Goal: Transaction & Acquisition: Purchase product/service

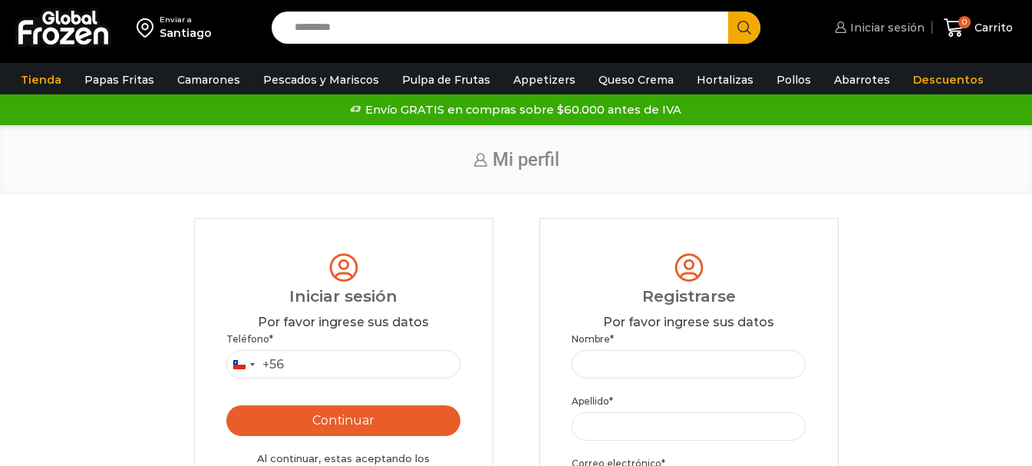
click at [885, 28] on span "Iniciar sesión" at bounding box center [885, 27] width 78 height 15
click at [311, 367] on input "Teléfono *" at bounding box center [343, 364] width 235 height 28
click at [309, 367] on input "Teléfono *" at bounding box center [343, 364] width 235 height 28
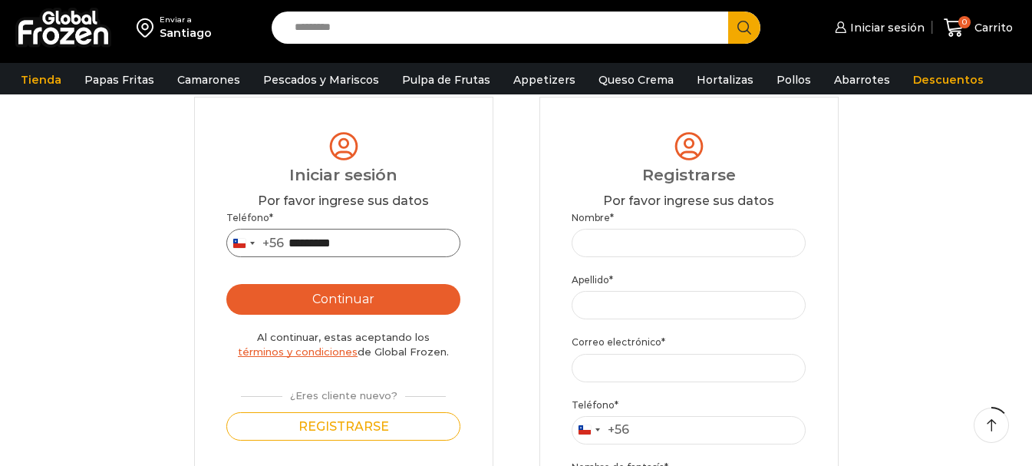
scroll to position [153, 0]
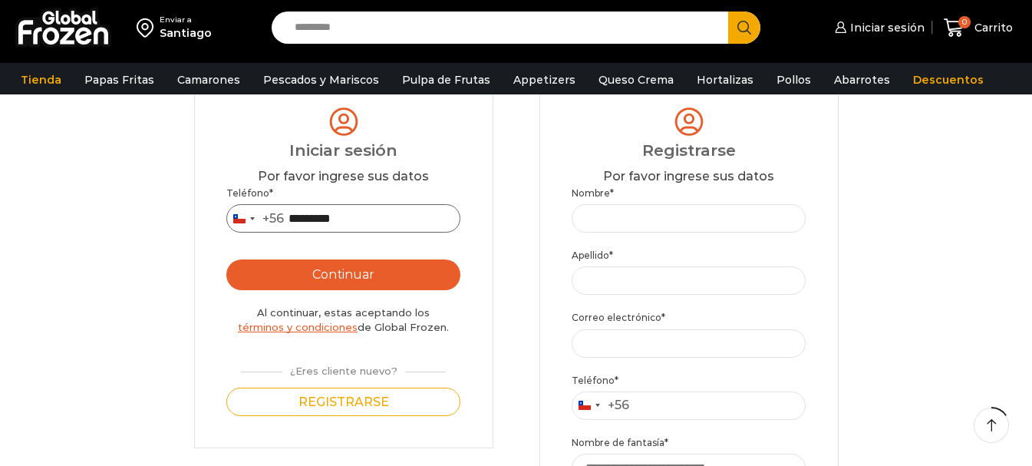
type input "*********"
click at [332, 274] on button "Continuar" at bounding box center [343, 274] width 235 height 31
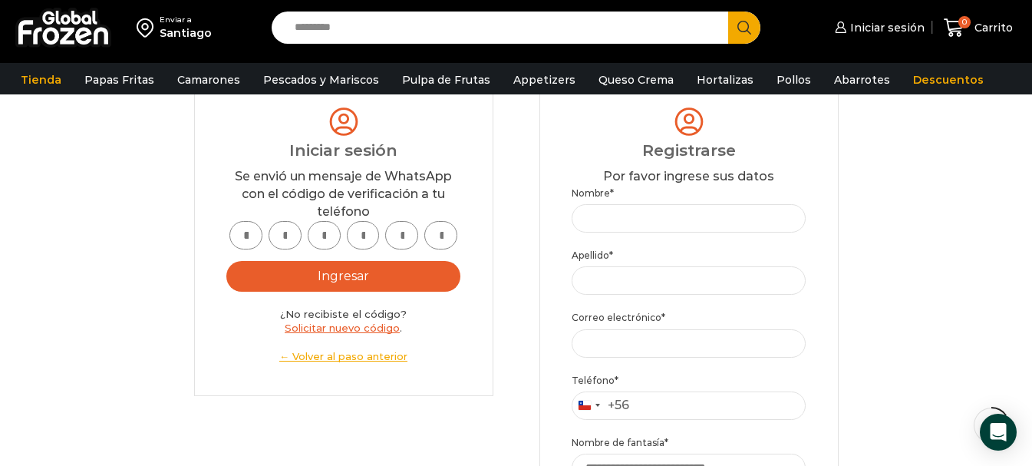
click at [244, 232] on input "text" at bounding box center [245, 235] width 33 height 28
type input "*"
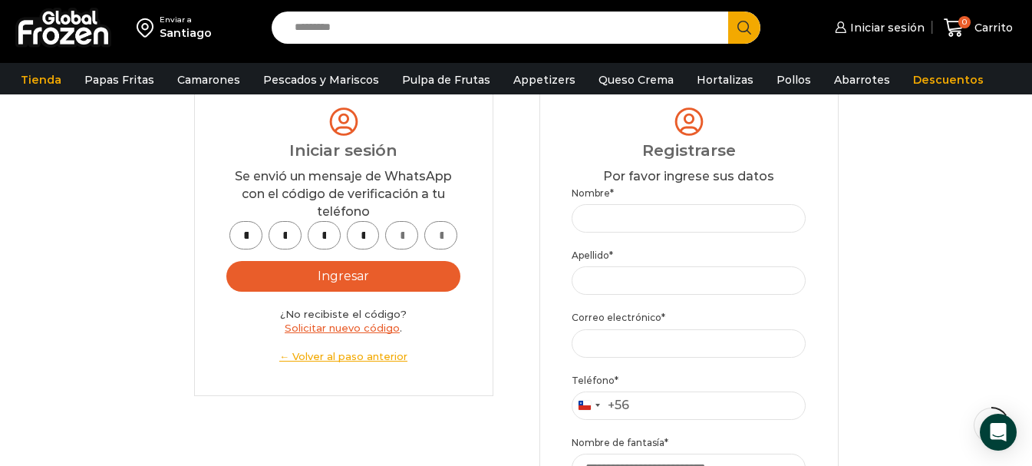
type input "*"
click at [334, 274] on button "Ingresar" at bounding box center [343, 276] width 235 height 31
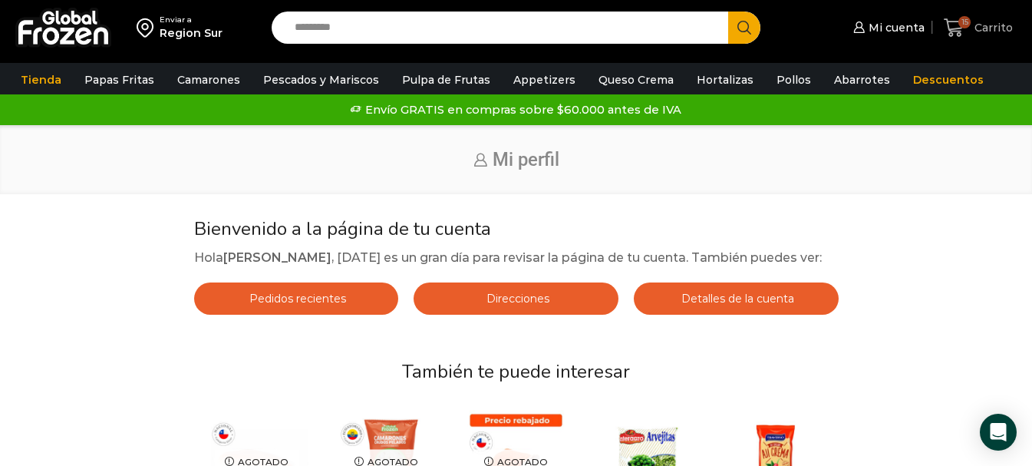
click at [957, 26] on icon at bounding box center [953, 28] width 21 height 21
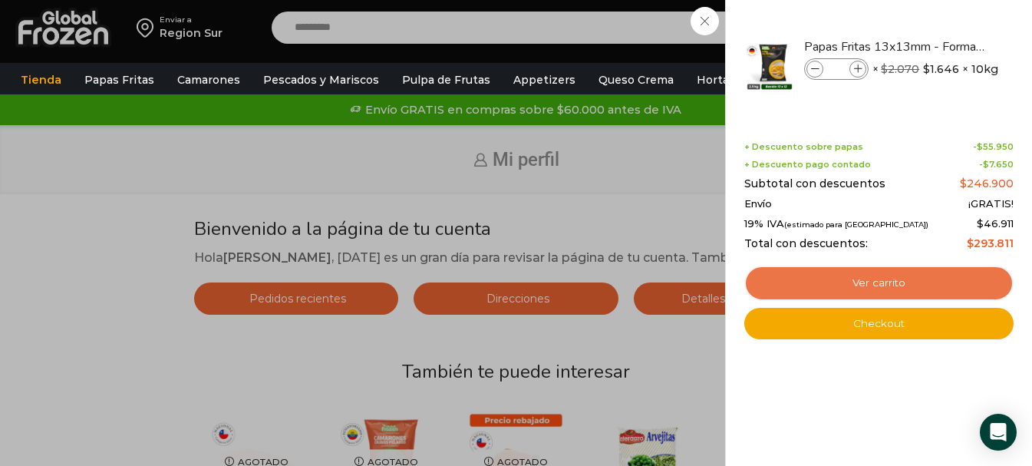
click at [869, 282] on link "Ver carrito" at bounding box center [878, 282] width 269 height 35
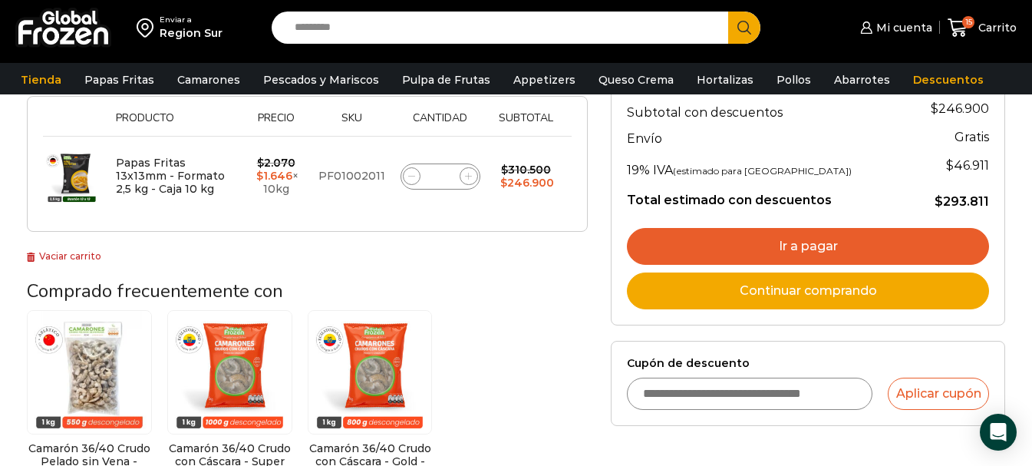
scroll to position [307, 0]
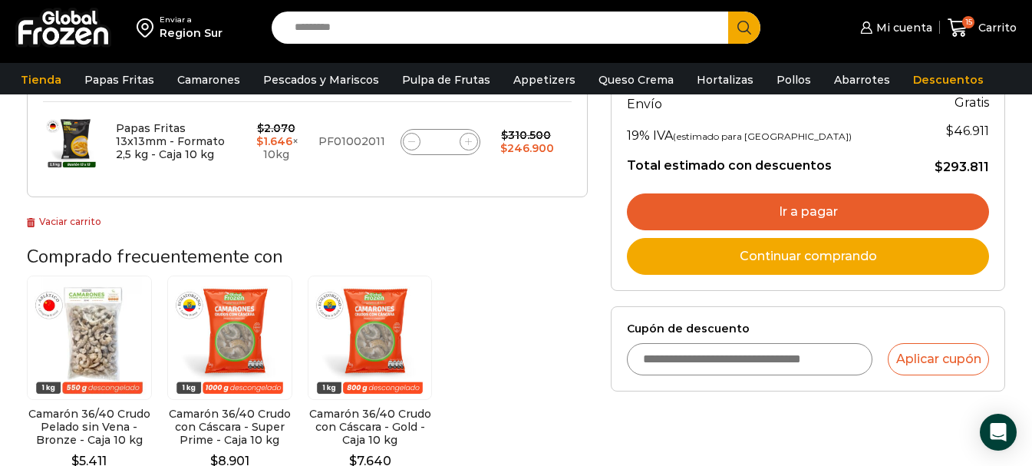
click at [714, 358] on input "Cupón de descuento" at bounding box center [749, 359] width 245 height 32
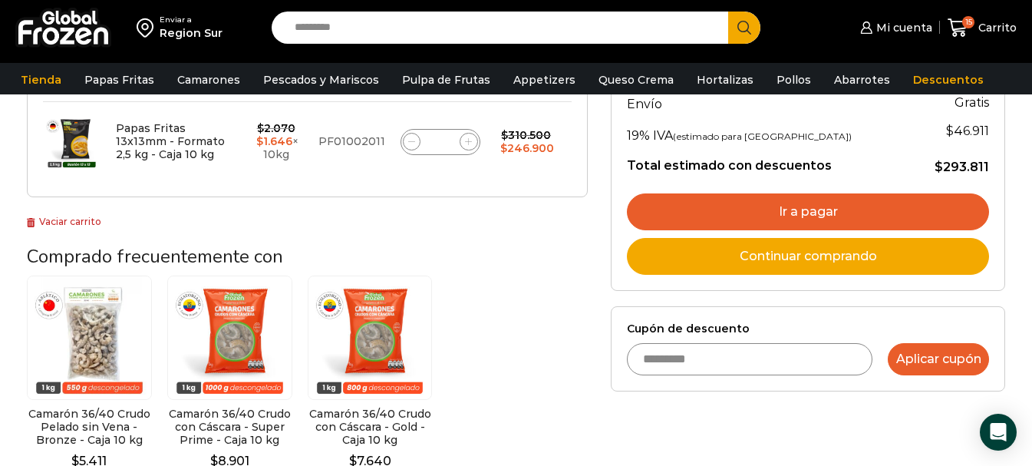
type input "*********"
click at [937, 358] on button "Aplicar cupón" at bounding box center [937, 359] width 101 height 32
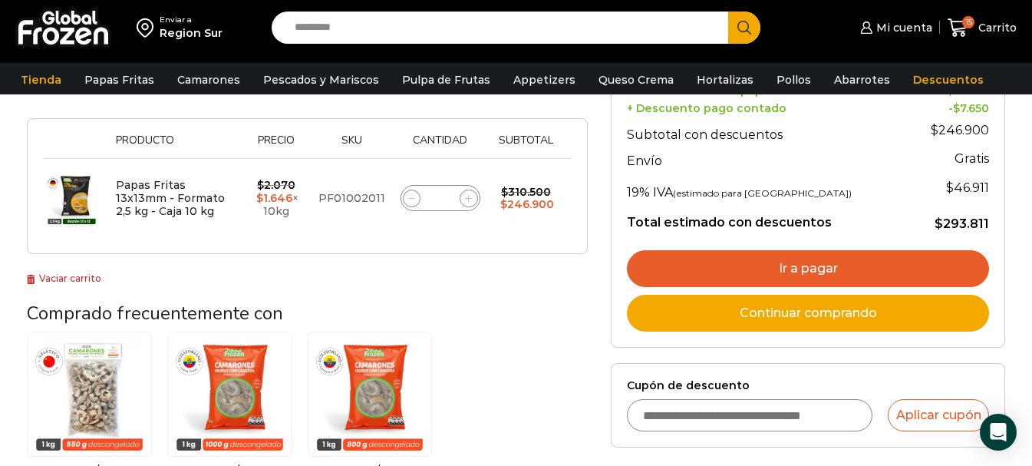
scroll to position [383, 0]
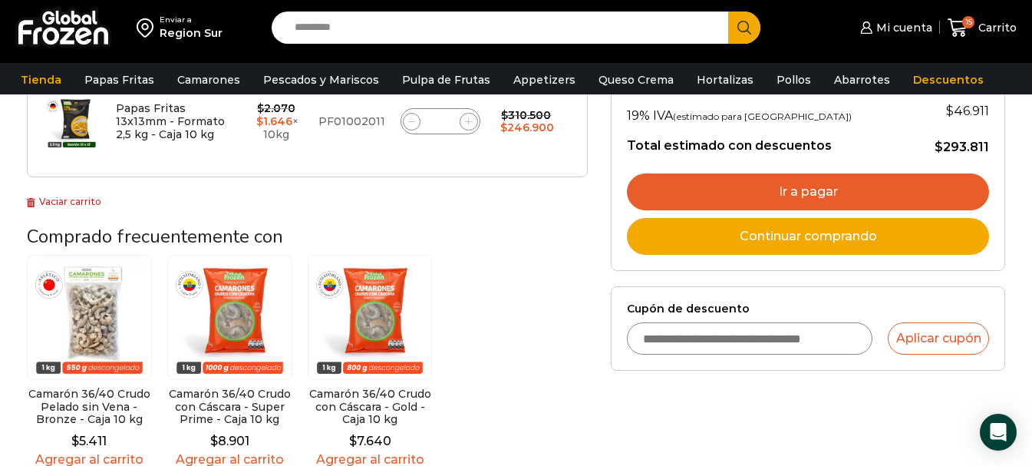
click at [665, 334] on input "Cupón de descuento" at bounding box center [749, 338] width 245 height 32
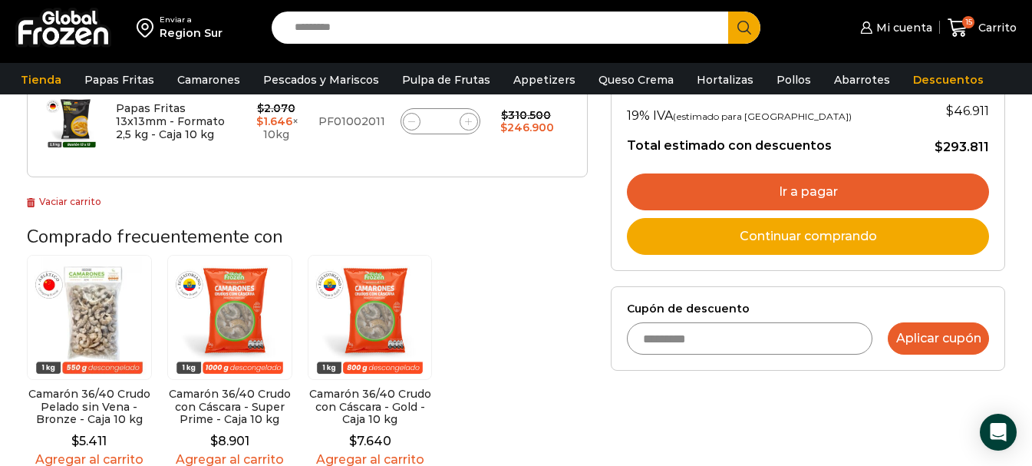
type input "*********"
click at [943, 341] on button "Aplicar cupón" at bounding box center [937, 338] width 101 height 32
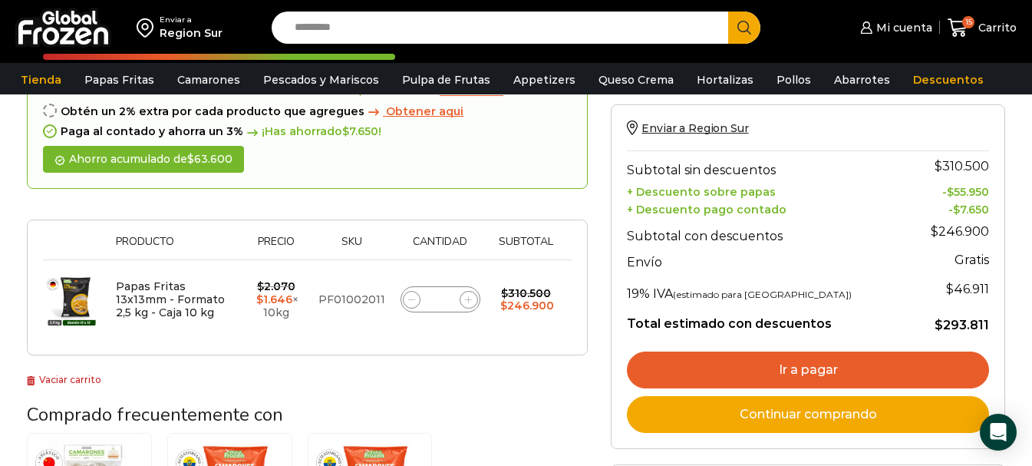
scroll to position [383, 0]
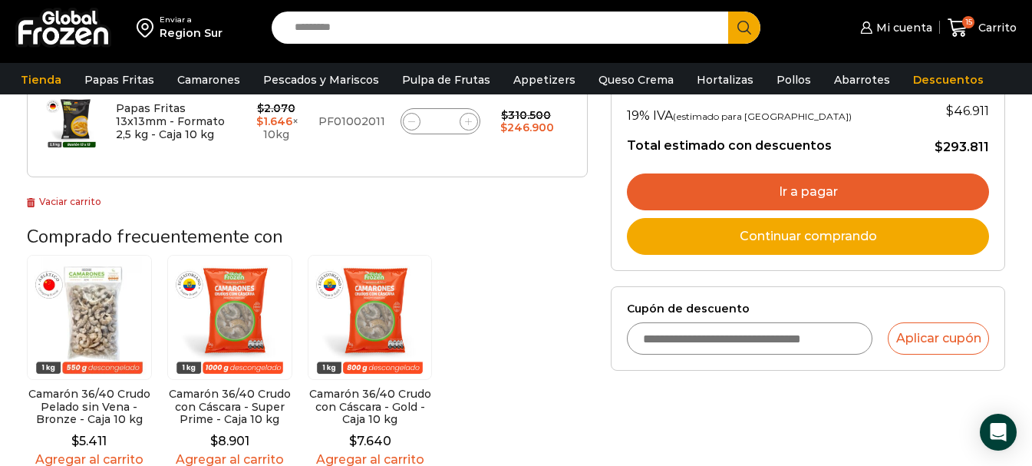
click at [722, 420] on div "Selecciona la forma de pago Contado (Ahorra un 3% en tu compra) Seleccionar Env…" at bounding box center [807, 159] width 417 height 645
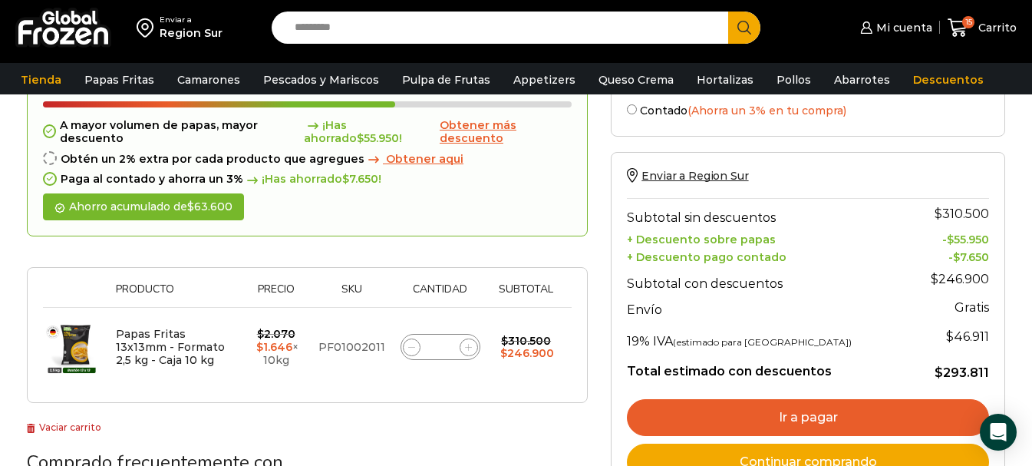
scroll to position [153, 0]
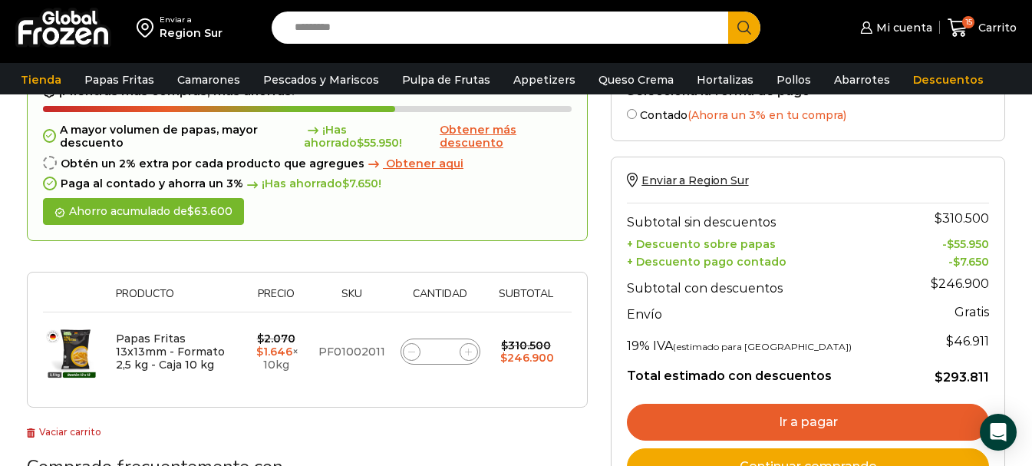
click at [810, 423] on link "Ir a pagar" at bounding box center [808, 421] width 362 height 37
click at [805, 419] on link "Ir a pagar" at bounding box center [808, 421] width 362 height 37
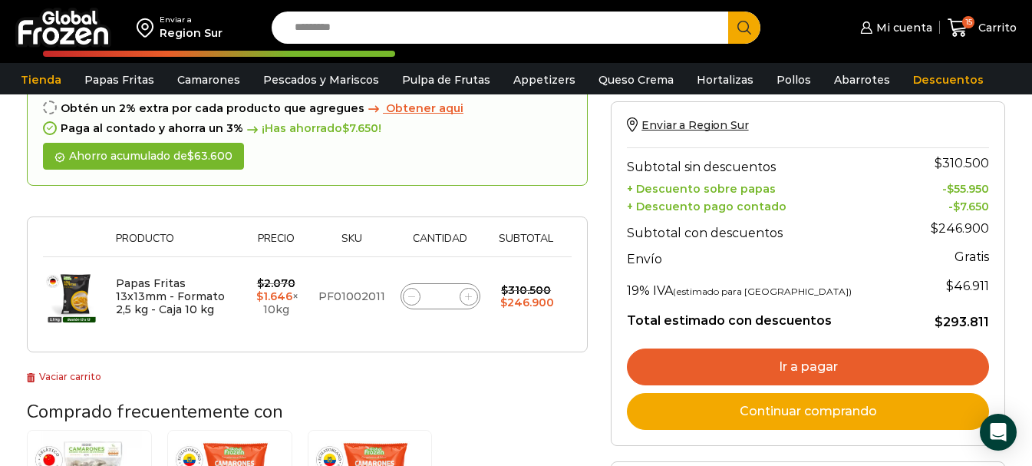
scroll to position [230, 0]
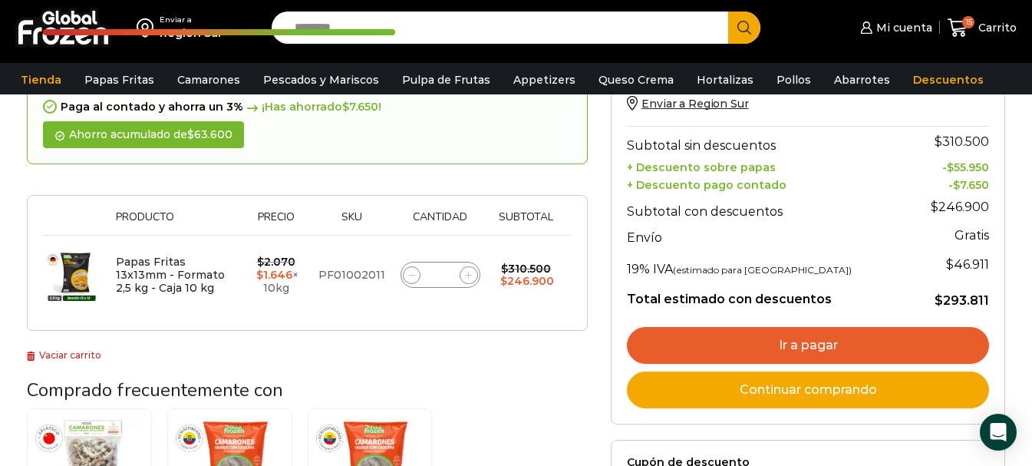
click at [790, 341] on link "Ir a pagar" at bounding box center [808, 345] width 362 height 37
click at [964, 24] on span "15" at bounding box center [968, 22] width 12 height 12
click at [970, 19] on span "15" at bounding box center [968, 22] width 12 height 12
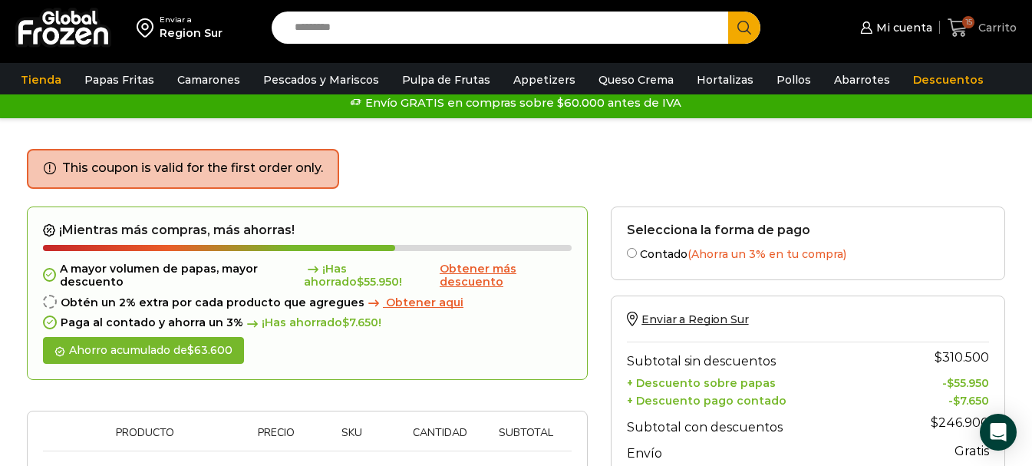
scroll to position [0, 0]
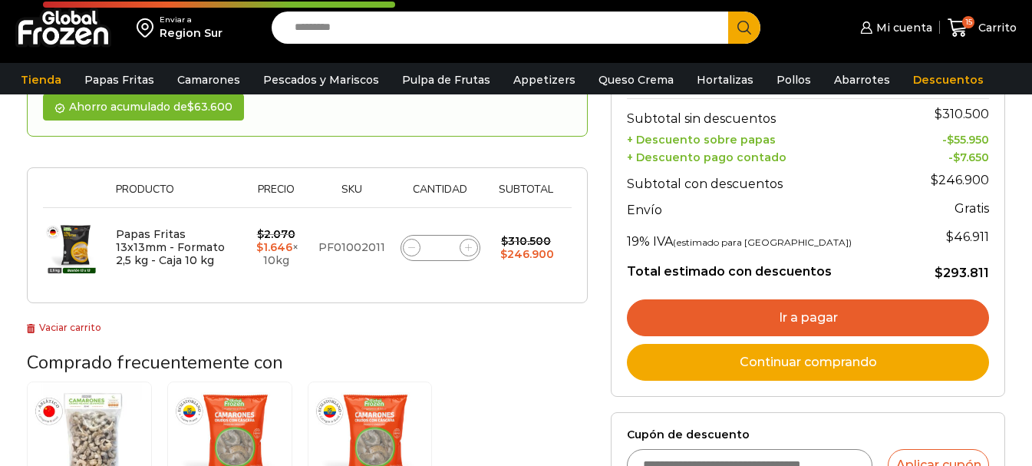
scroll to position [230, 0]
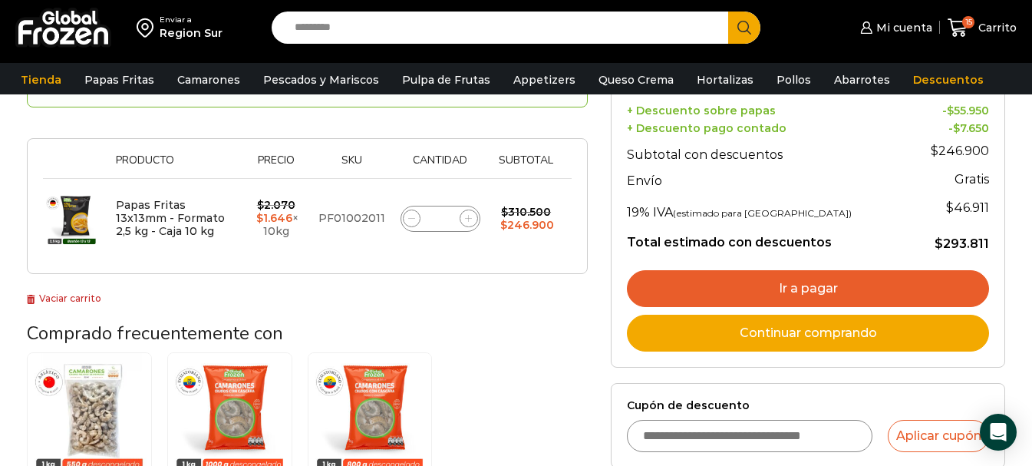
click at [787, 281] on link "Ir a pagar" at bounding box center [808, 288] width 362 height 37
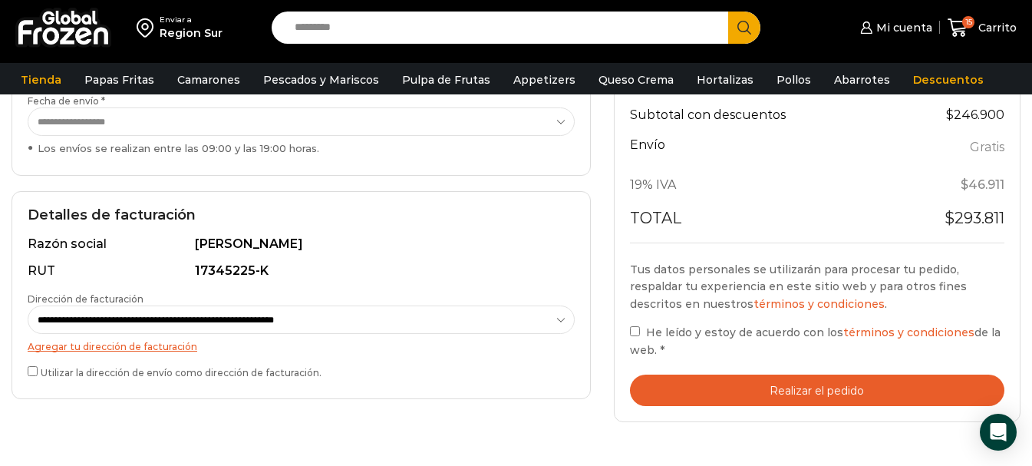
scroll to position [383, 0]
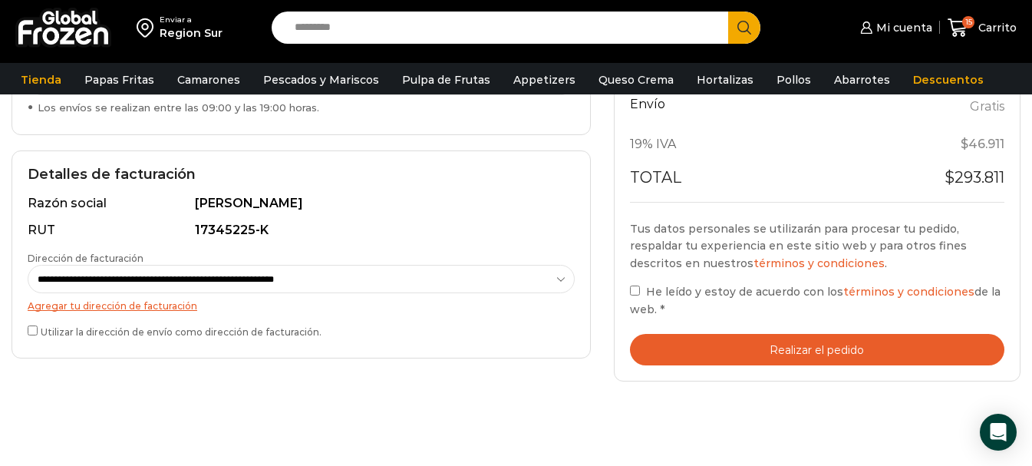
click at [814, 347] on button "Realizar el pedido" at bounding box center [817, 349] width 374 height 31
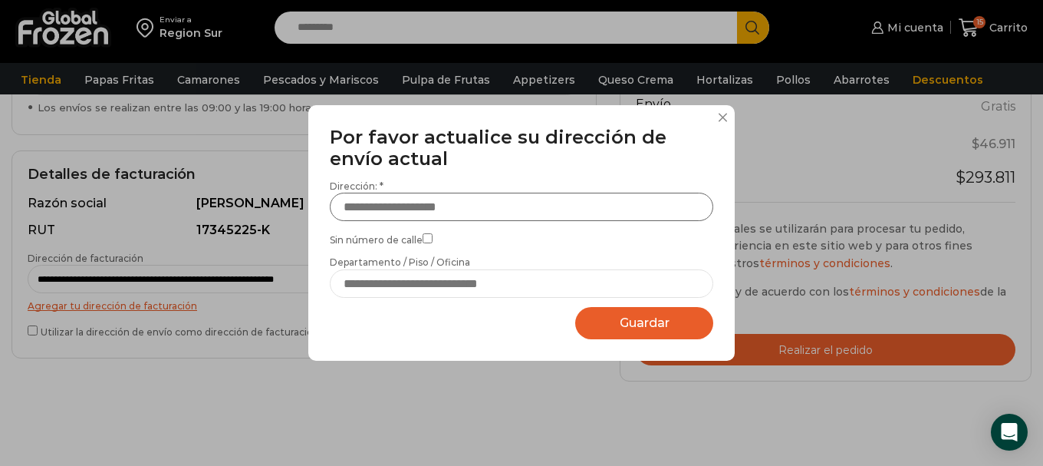
click at [481, 208] on input "Dirección: *" at bounding box center [521, 207] width 383 height 28
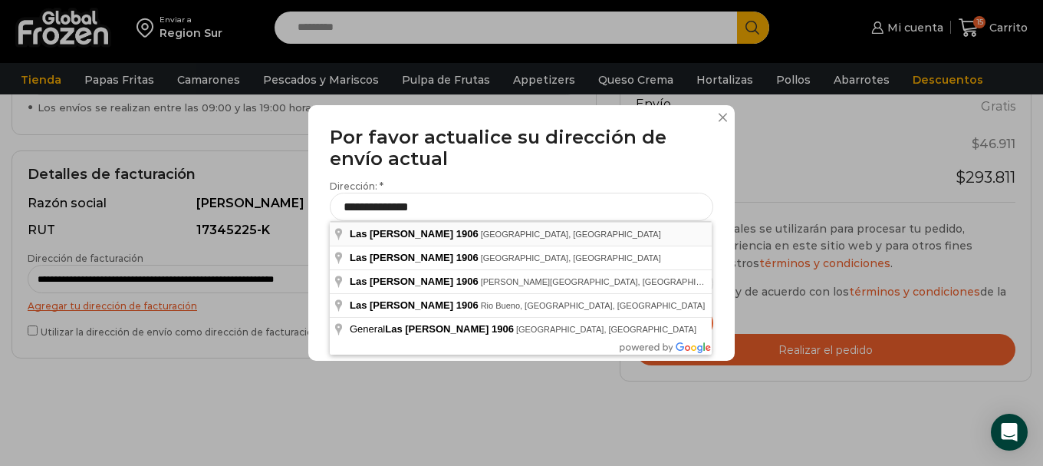
type input "**********"
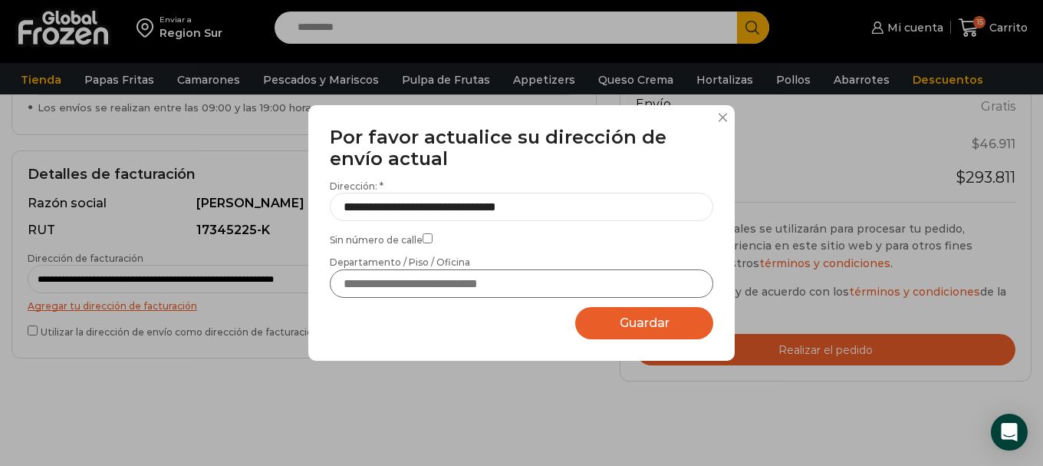
click at [433, 285] on input "Departamento / Piso / Oficina" at bounding box center [521, 283] width 383 height 28
type input "****"
click at [653, 321] on span "Guardar" at bounding box center [645, 322] width 50 height 15
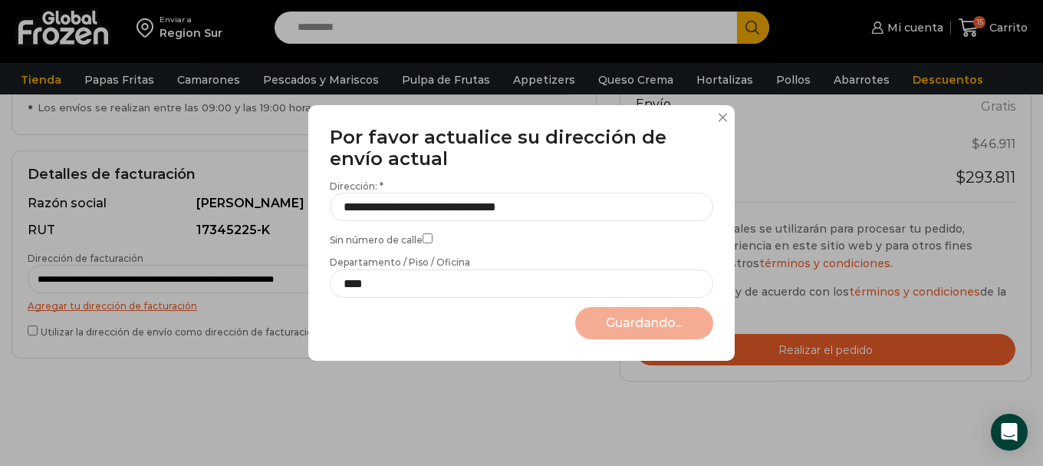
select select "*******"
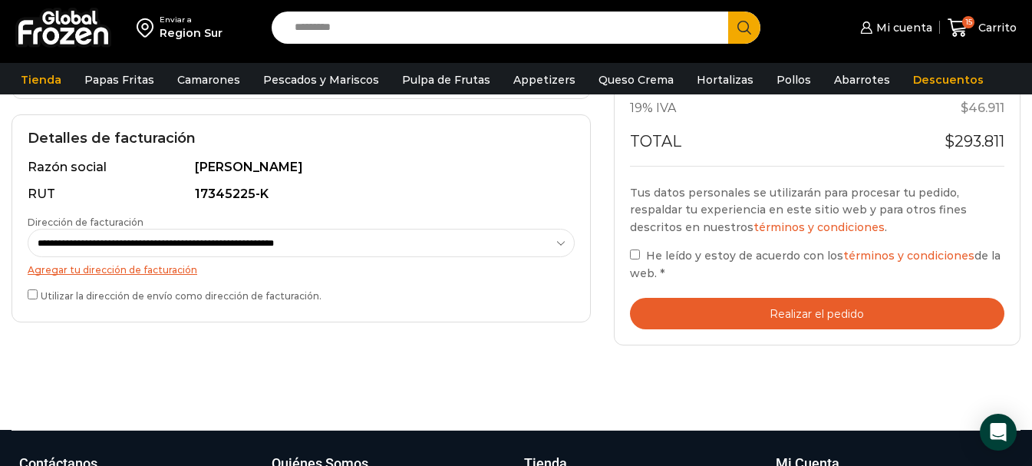
scroll to position [460, 0]
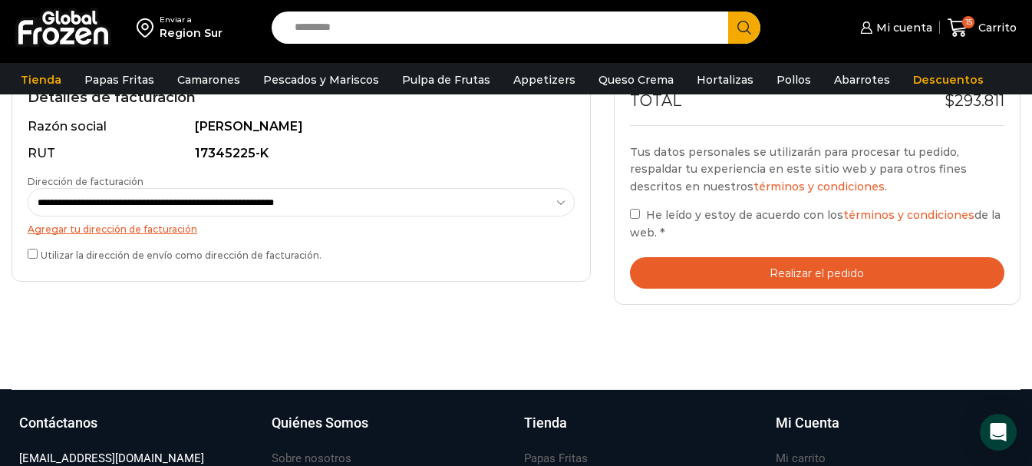
click at [785, 274] on button "Realizar el pedido" at bounding box center [817, 272] width 374 height 31
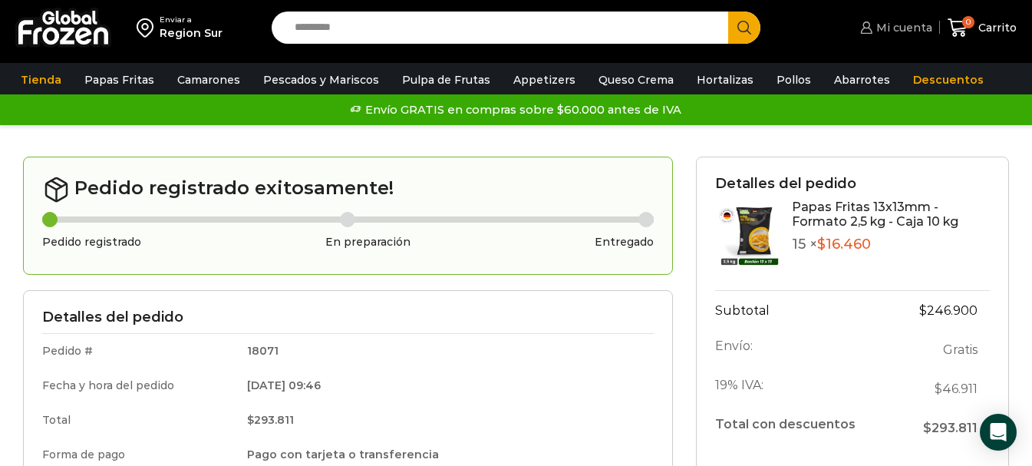
click at [915, 25] on span "Mi cuenta" at bounding box center [902, 27] width 60 height 15
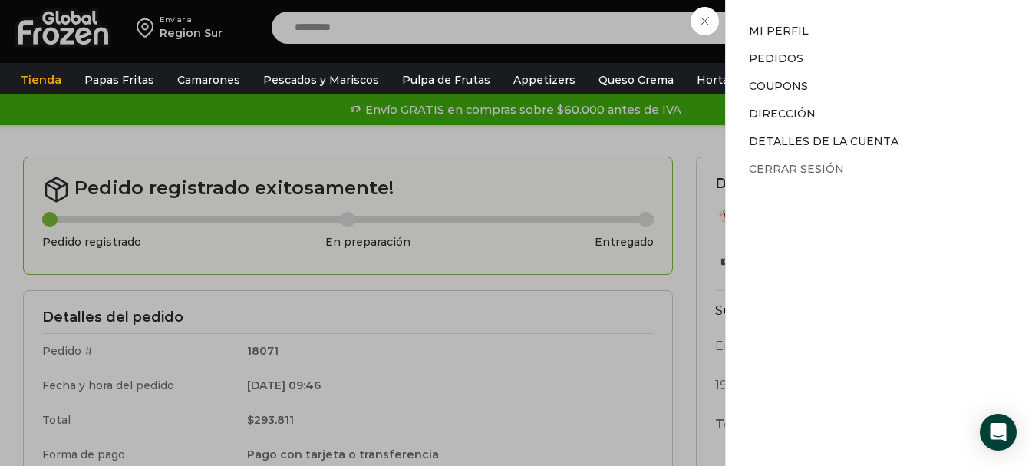
click at [787, 169] on link "Cerrar sesión" at bounding box center [796, 169] width 95 height 14
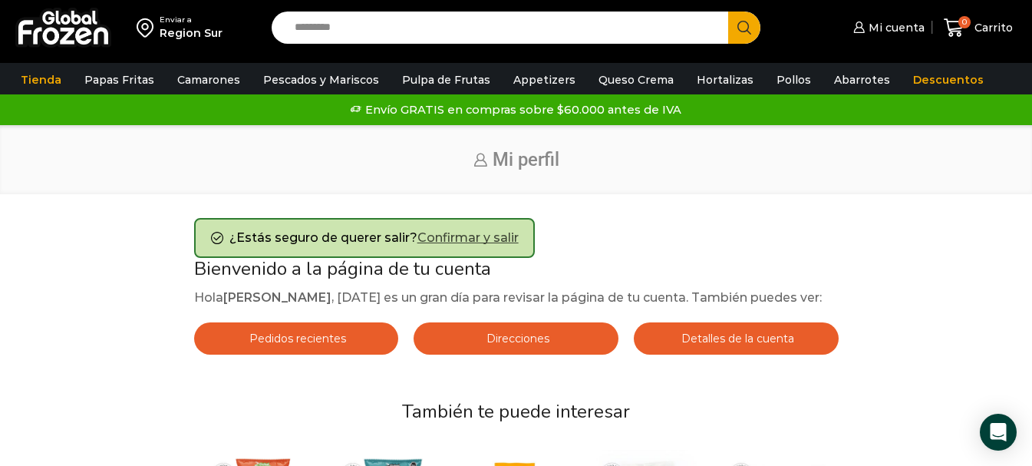
click at [470, 237] on link "Confirmar y salir" at bounding box center [467, 237] width 101 height 15
